Goal: Task Accomplishment & Management: Manage account settings

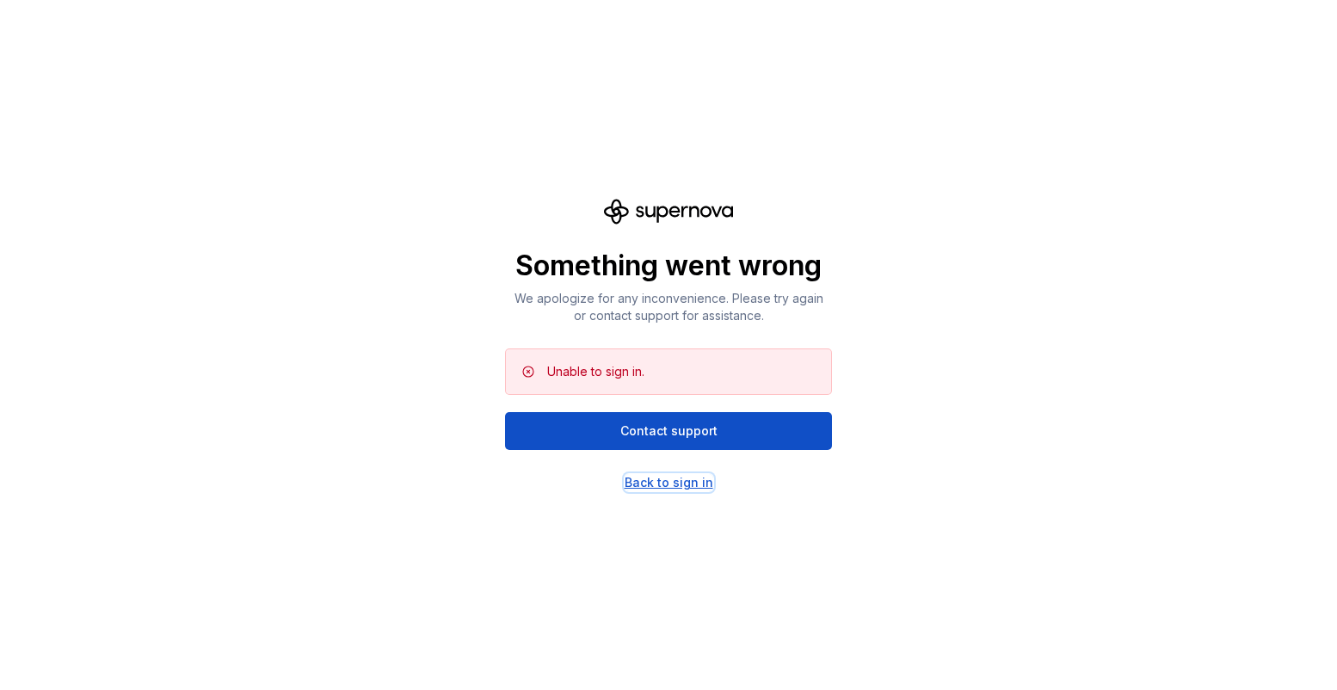
click at [656, 479] on div "Back to sign in" at bounding box center [669, 482] width 89 height 17
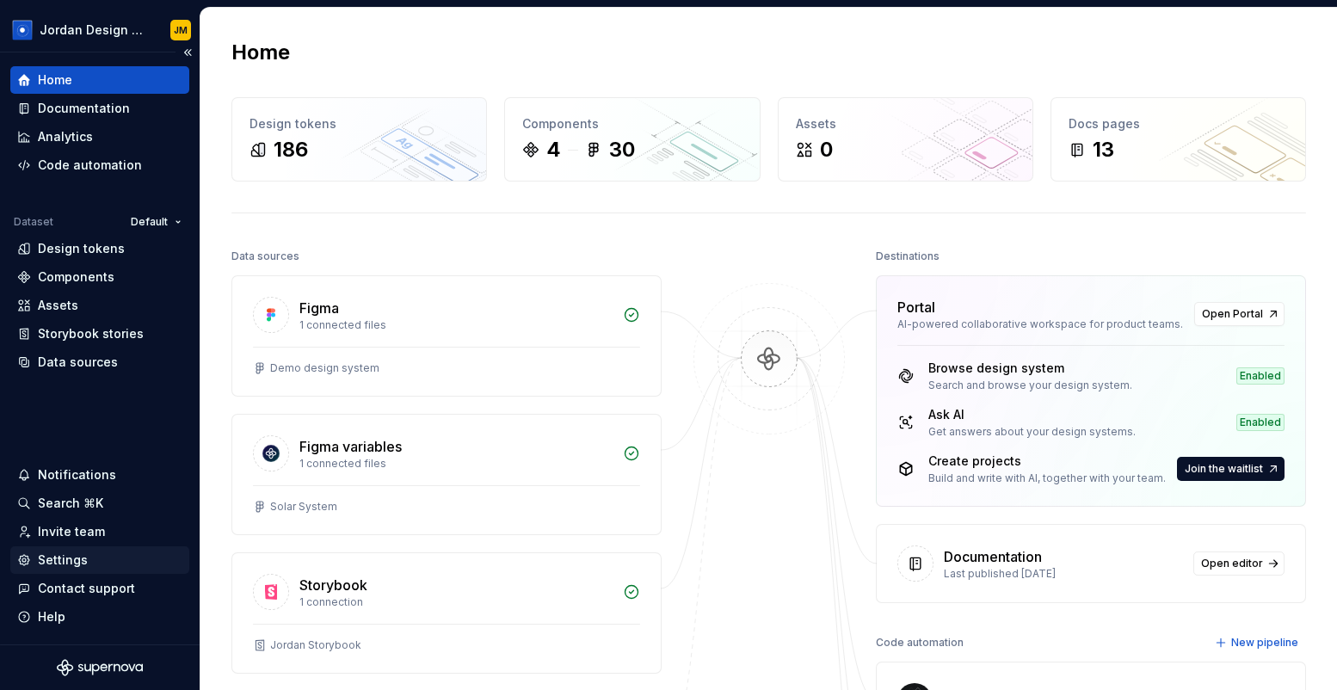
click at [102, 561] on div "Settings" at bounding box center [99, 560] width 165 height 17
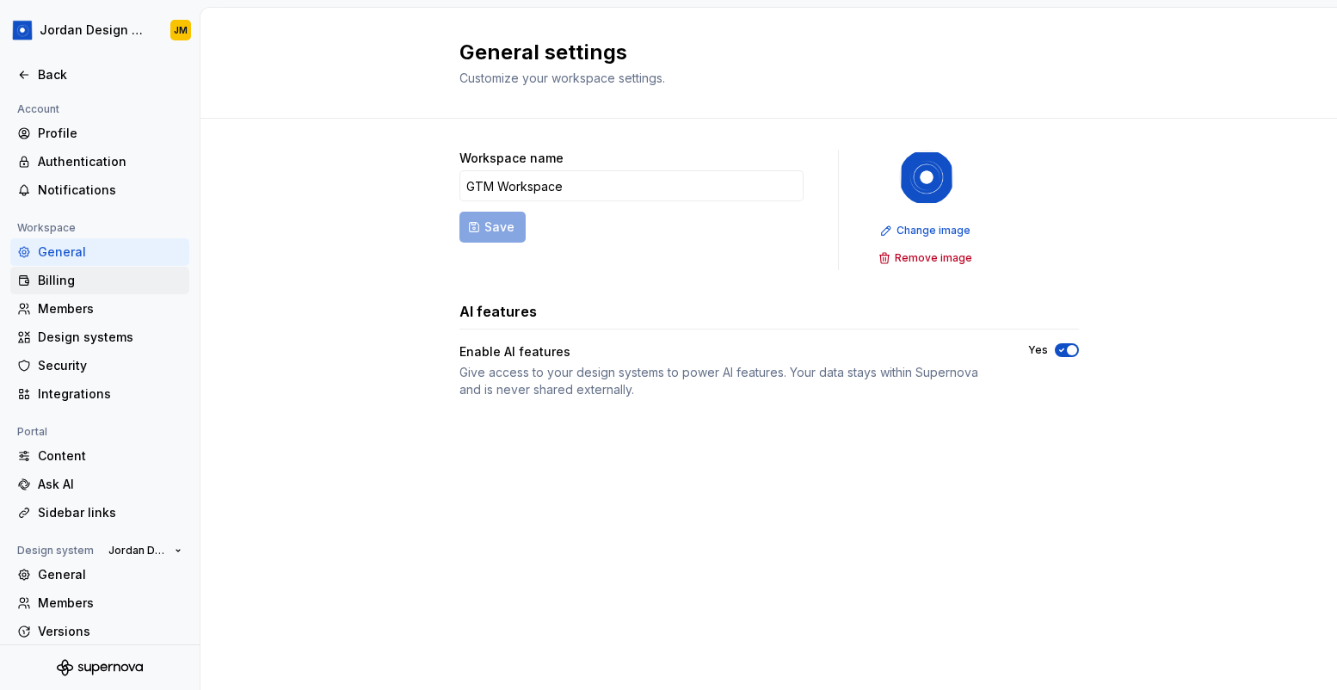
click at [94, 270] on div "Billing" at bounding box center [99, 281] width 179 height 28
